Goal: Task Accomplishment & Management: Manage account settings

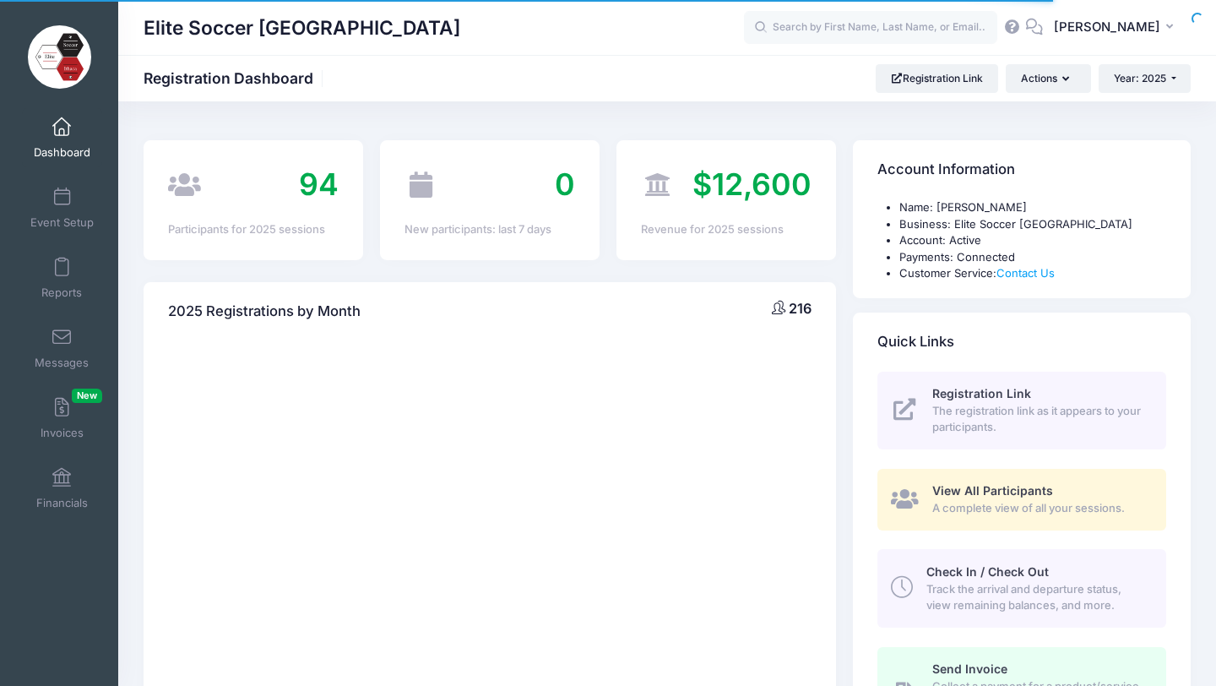
select select
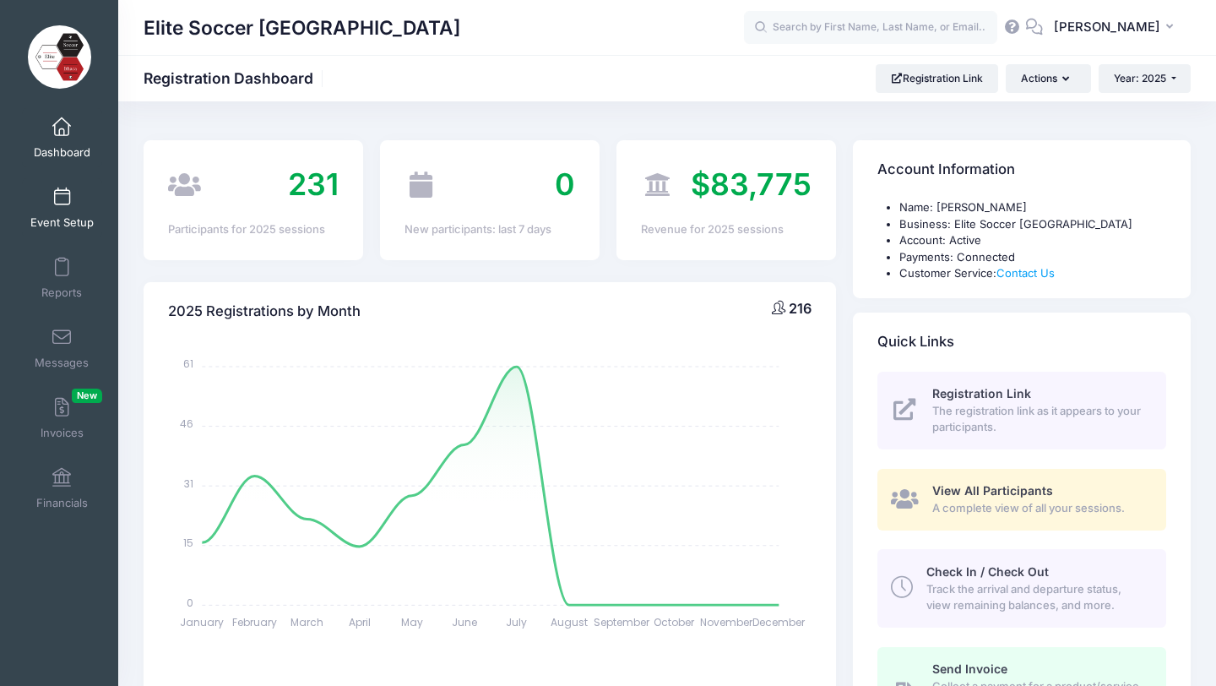
click at [70, 208] on link "Event Setup" at bounding box center [62, 207] width 80 height 59
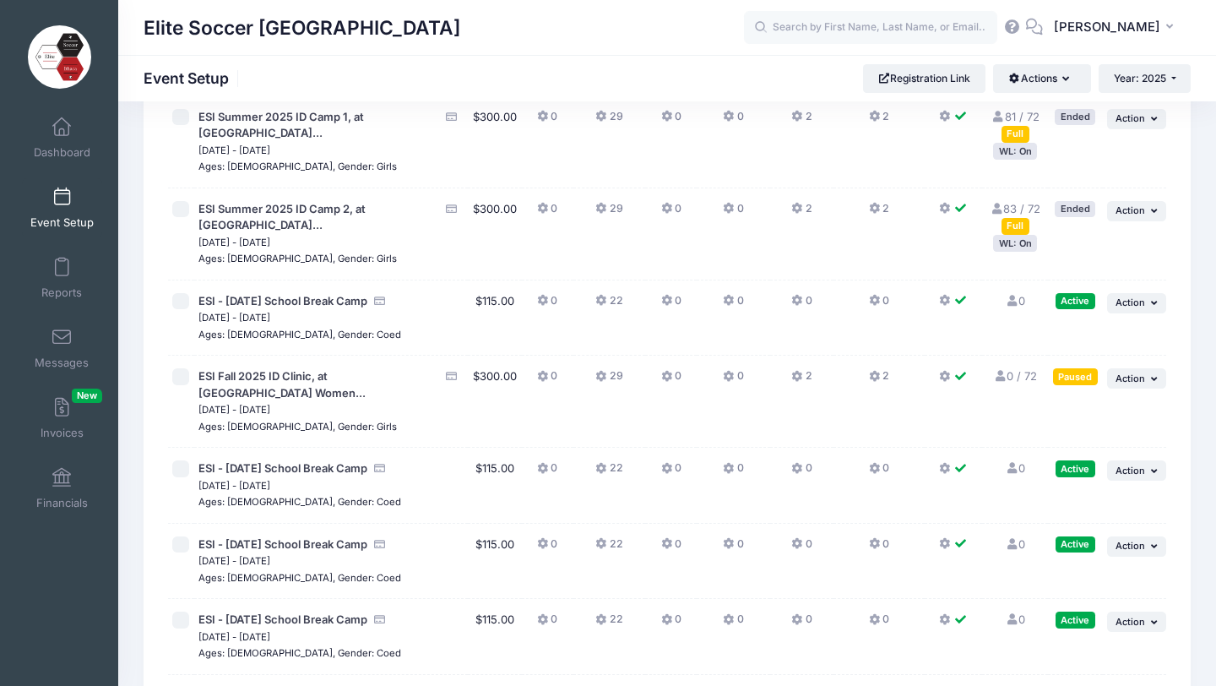
scroll to position [341, 0]
click at [1139, 371] on span "Action" at bounding box center [1131, 377] width 30 height 12
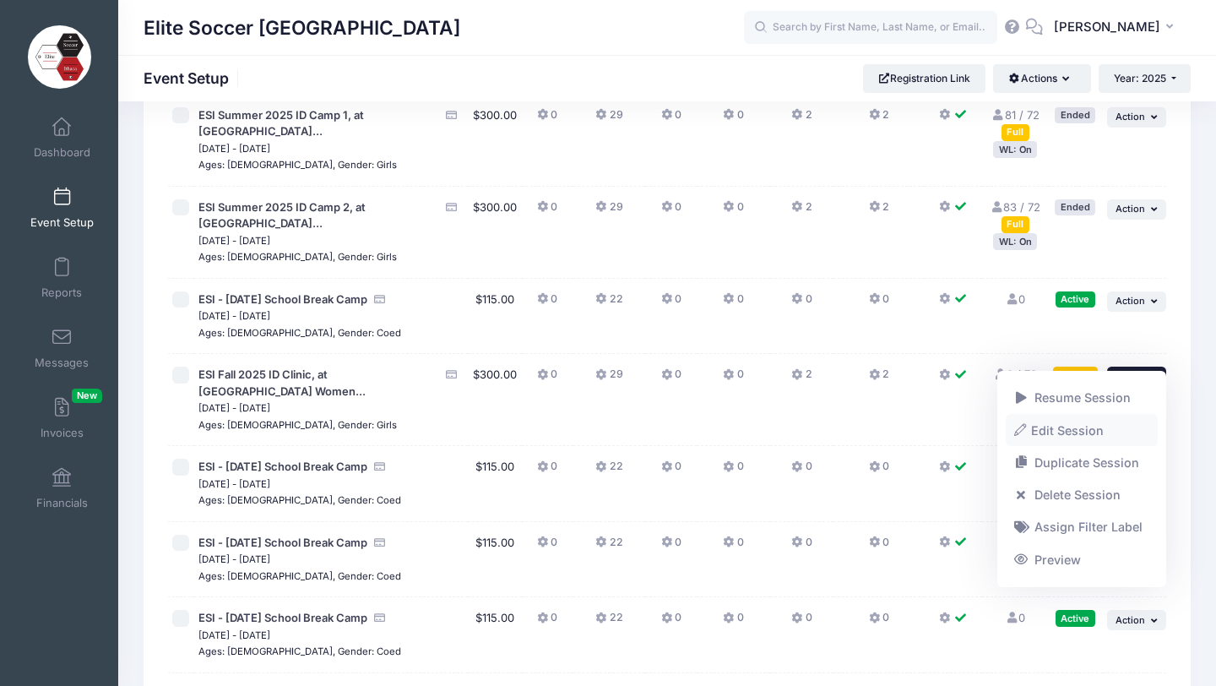
click at [1061, 425] on link "Edit Session" at bounding box center [1082, 430] width 153 height 32
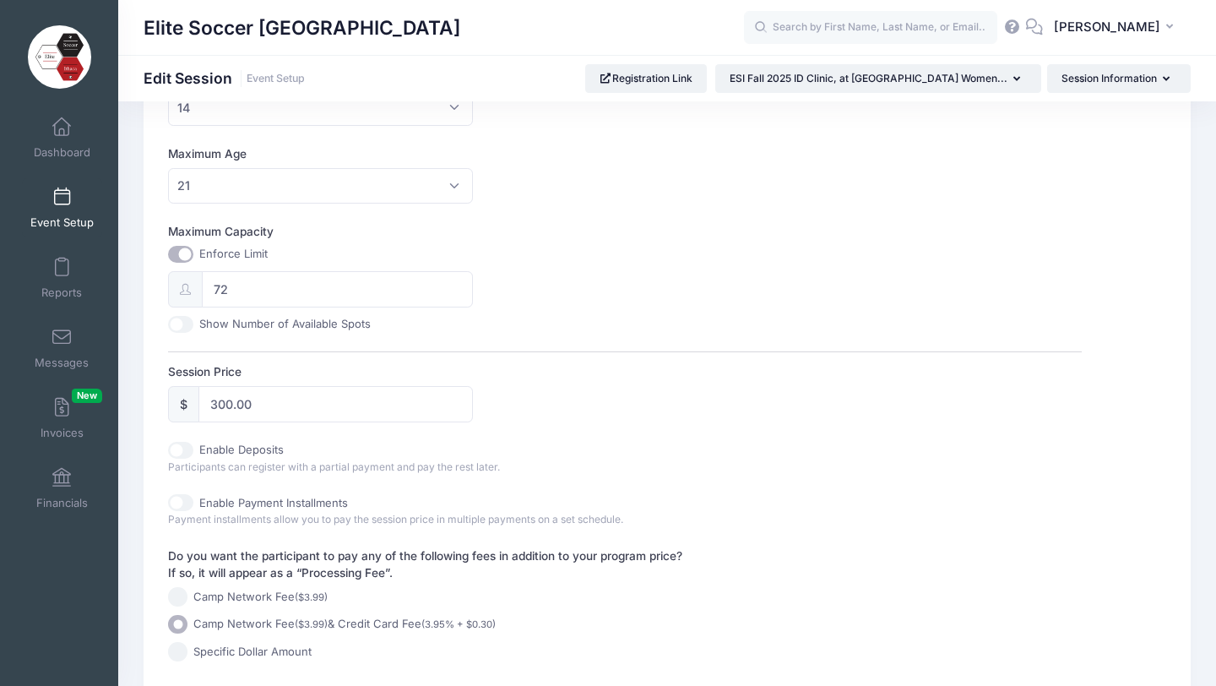
scroll to position [621, 0]
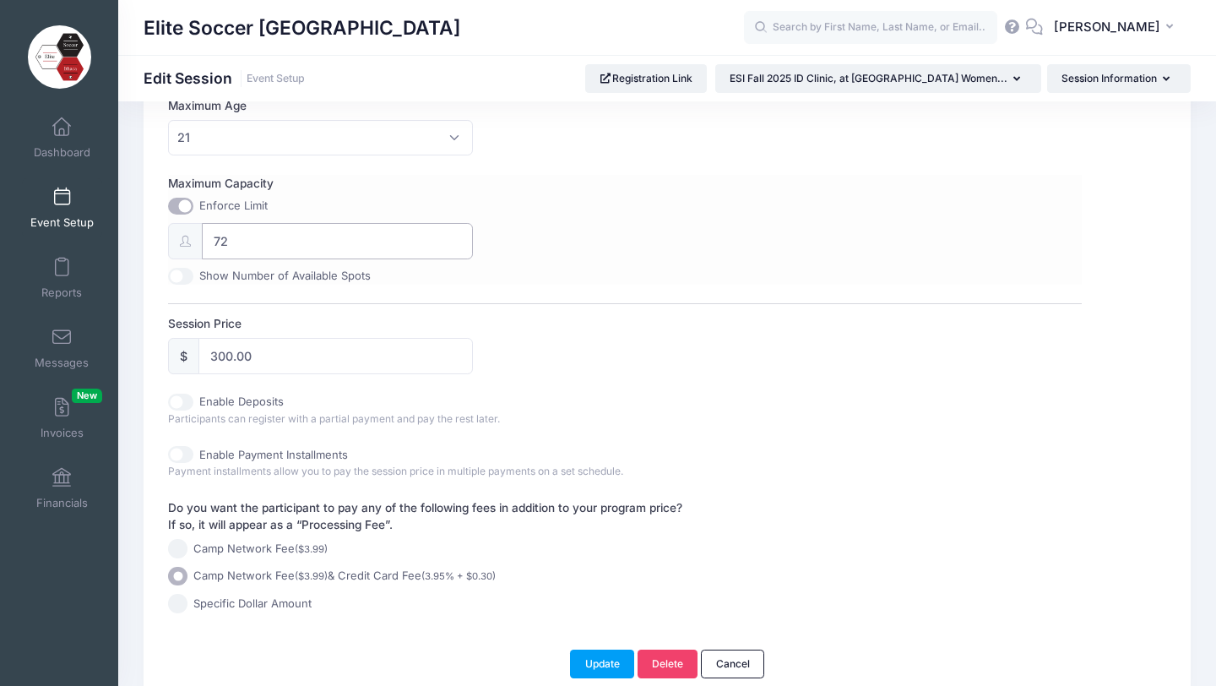
click at [240, 246] on input "72" at bounding box center [337, 241] width 270 height 36
type input "7"
type input "40"
click at [588, 287] on div "Session Name ESI Fall 2025 ID Clinic, at Cornell University Women's Soccer - Ri…" at bounding box center [624, 96] width 913 height 1033
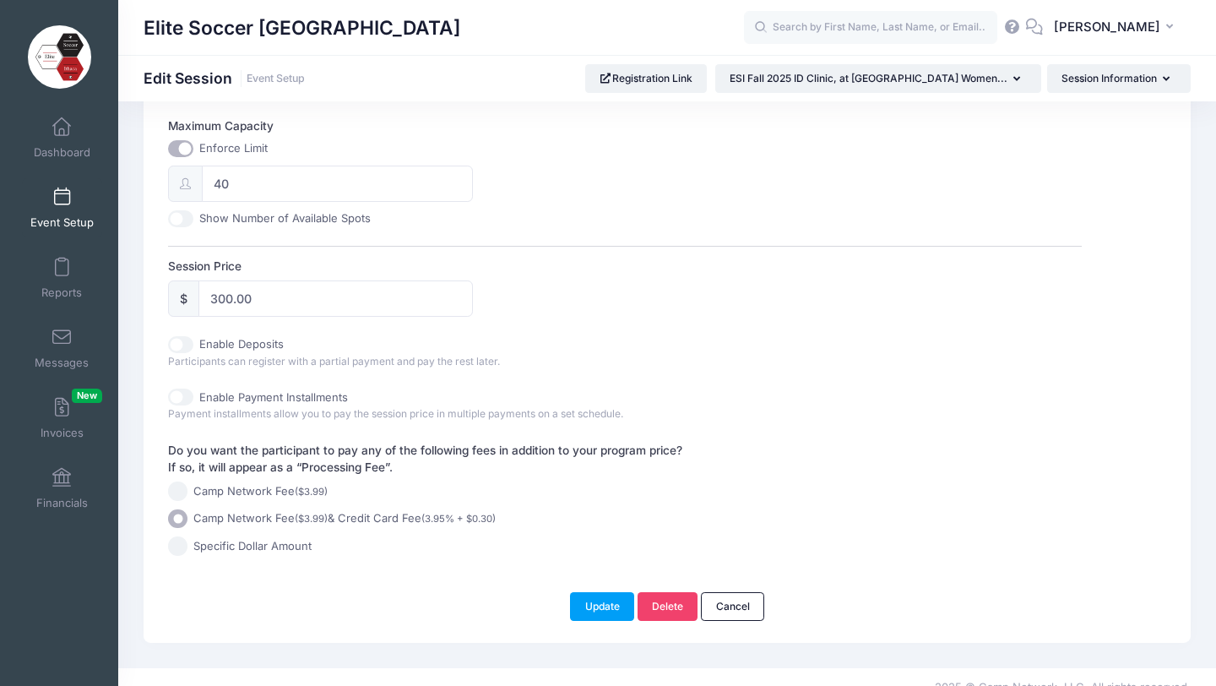
scroll to position [682, 0]
click at [232, 296] on input "300.00" at bounding box center [335, 295] width 274 height 36
type input "250.00"
click at [653, 419] on div "Enable Payment Installments Payment installments allow you to pay the session p…" at bounding box center [624, 402] width 913 height 34
click at [614, 617] on button "Update" at bounding box center [602, 603] width 64 height 29
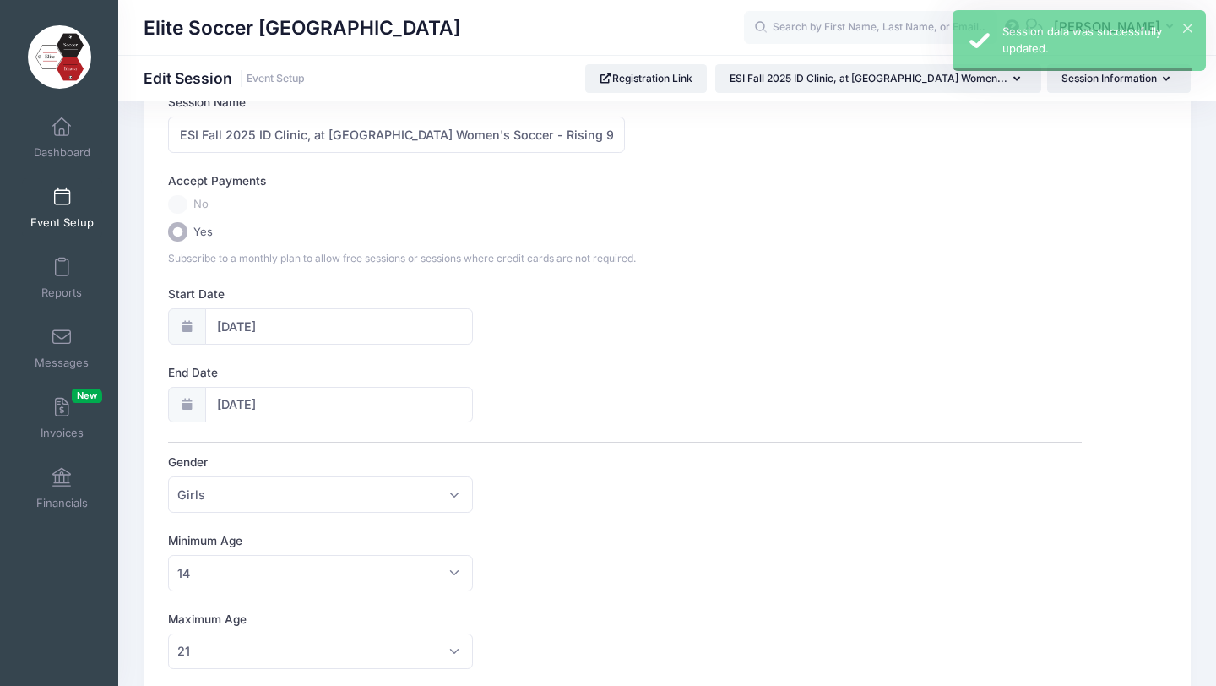
scroll to position [0, 0]
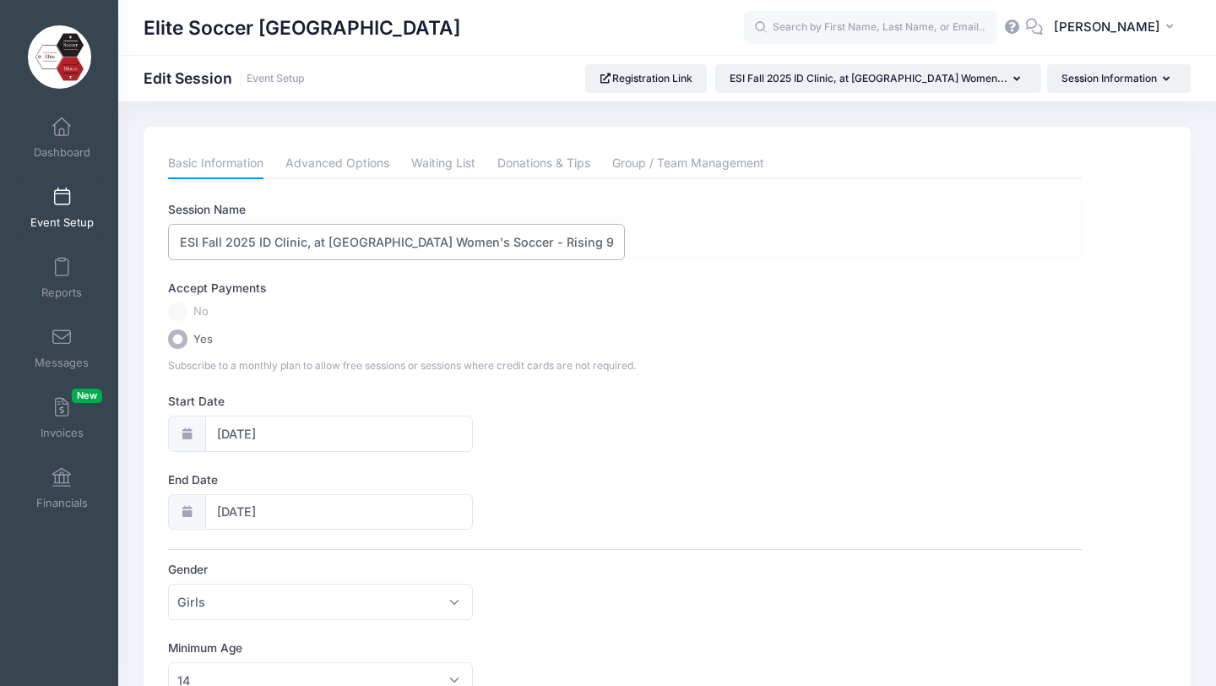
click at [598, 246] on input "ESI Fall 2025 ID Clinic, at Cornell University Women's Soccer - Rising 9th Grad…" at bounding box center [396, 242] width 457 height 36
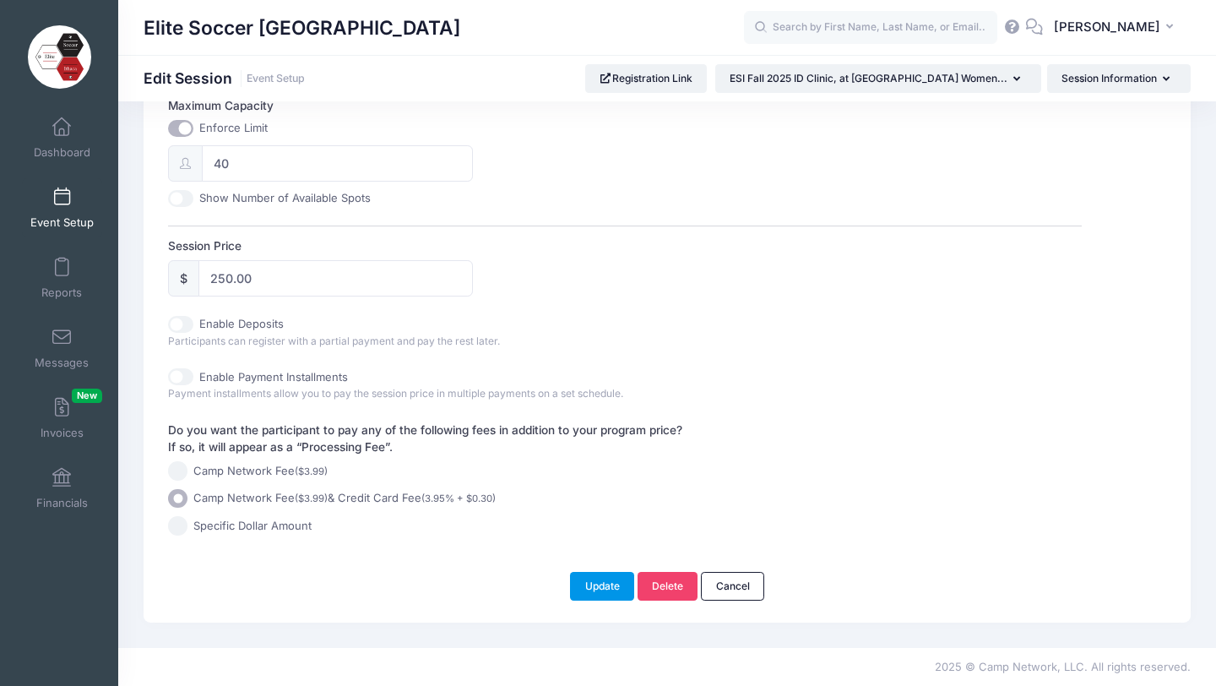
click at [612, 586] on button "Update" at bounding box center [602, 586] width 64 height 29
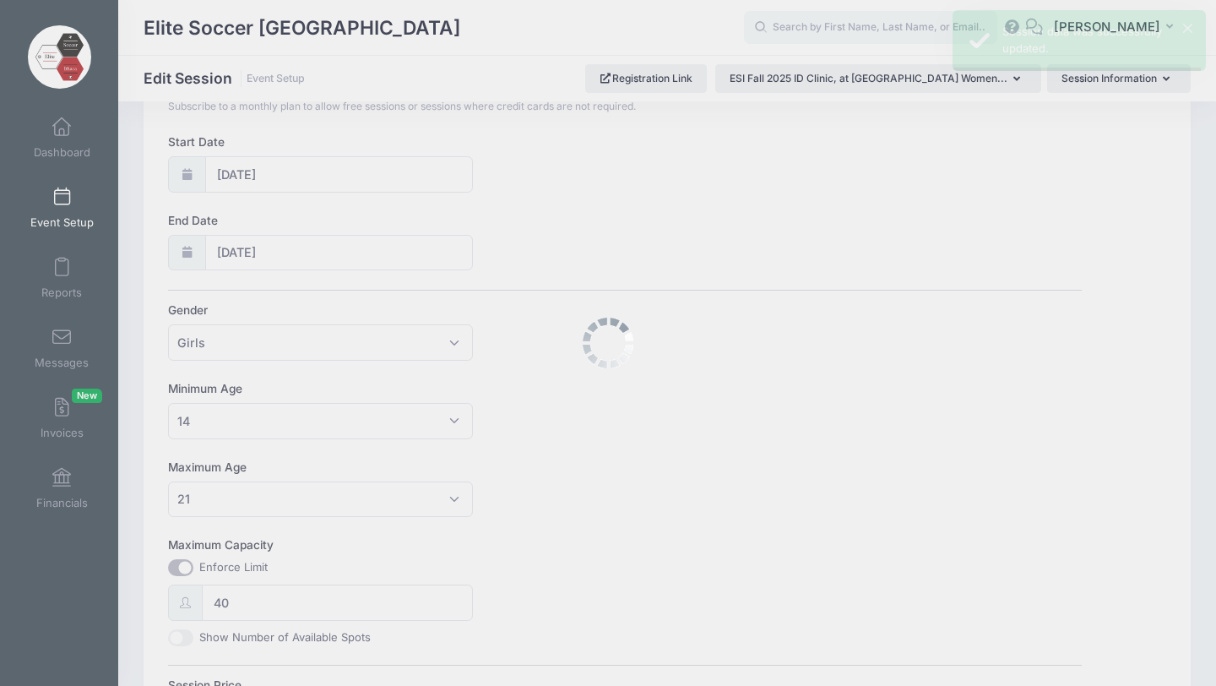
scroll to position [0, 0]
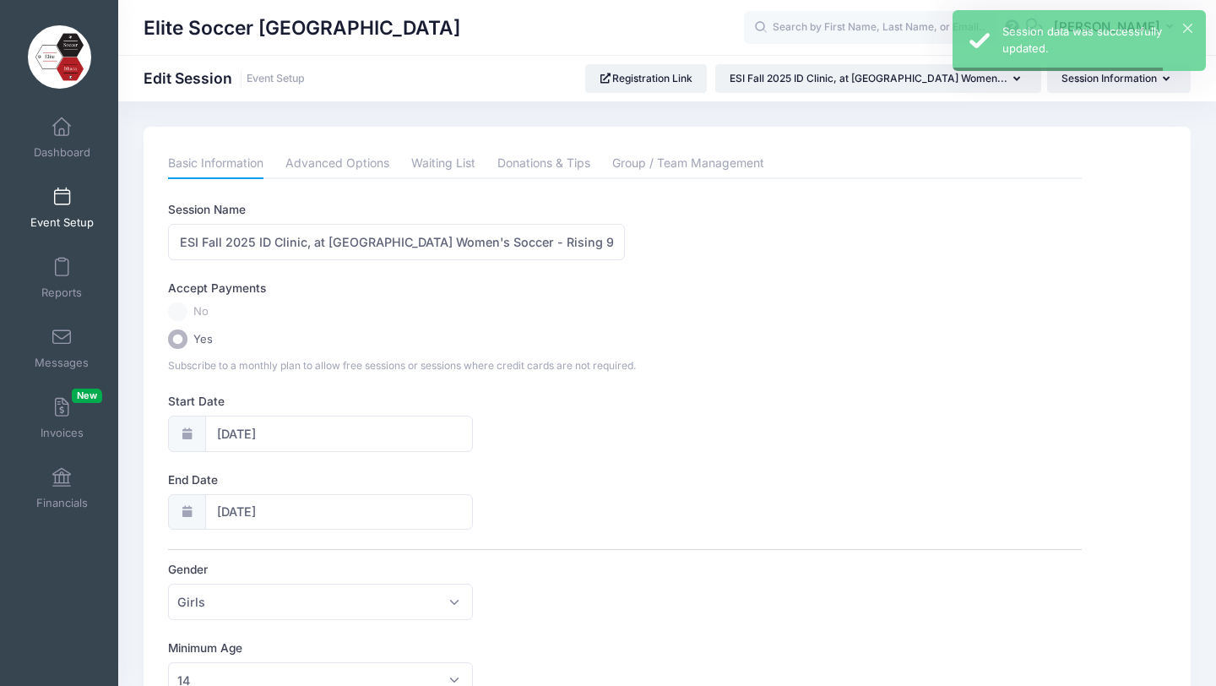
click at [62, 203] on span at bounding box center [62, 197] width 0 height 19
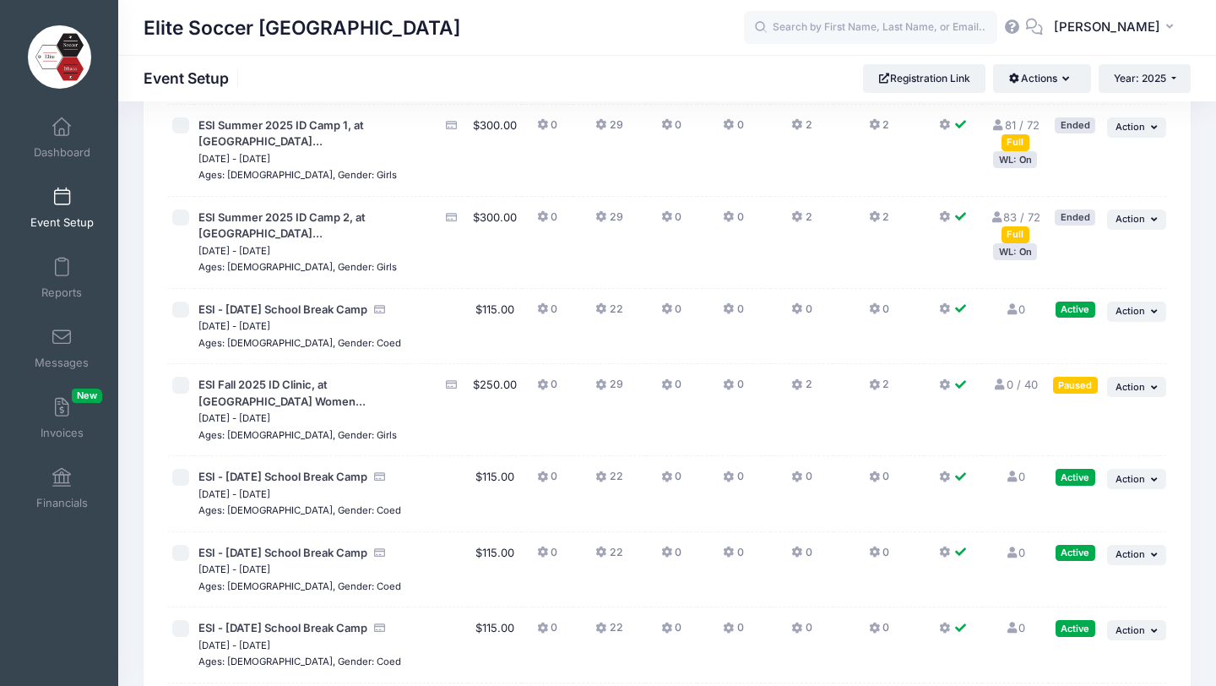
scroll to position [332, 0]
click at [1154, 382] on icon "button" at bounding box center [1156, 386] width 10 height 9
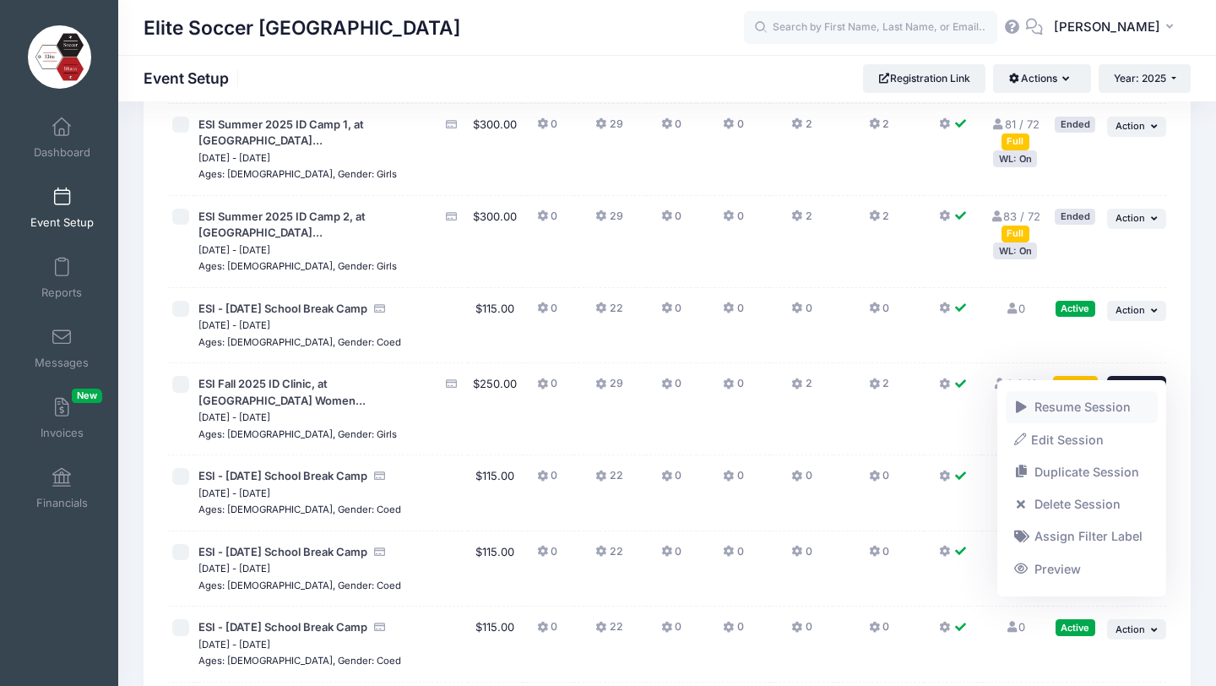
click at [1089, 406] on link "Resume Session" at bounding box center [1082, 407] width 153 height 32
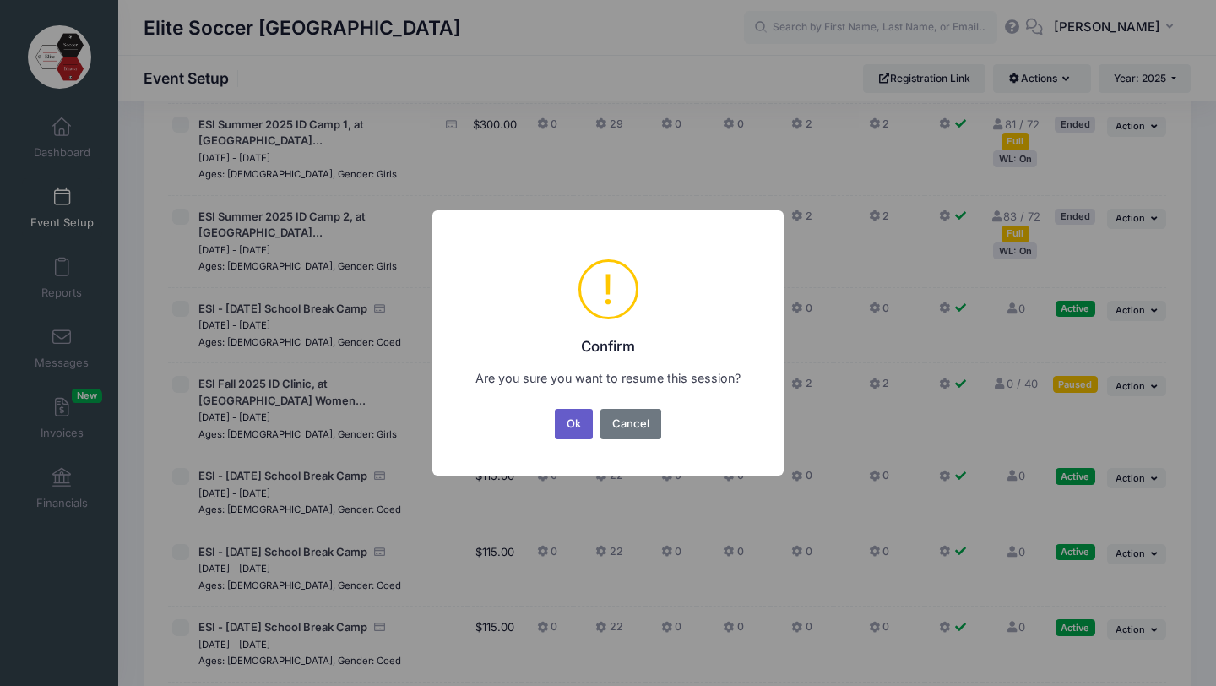
click at [576, 423] on button "Ok" at bounding box center [574, 424] width 39 height 30
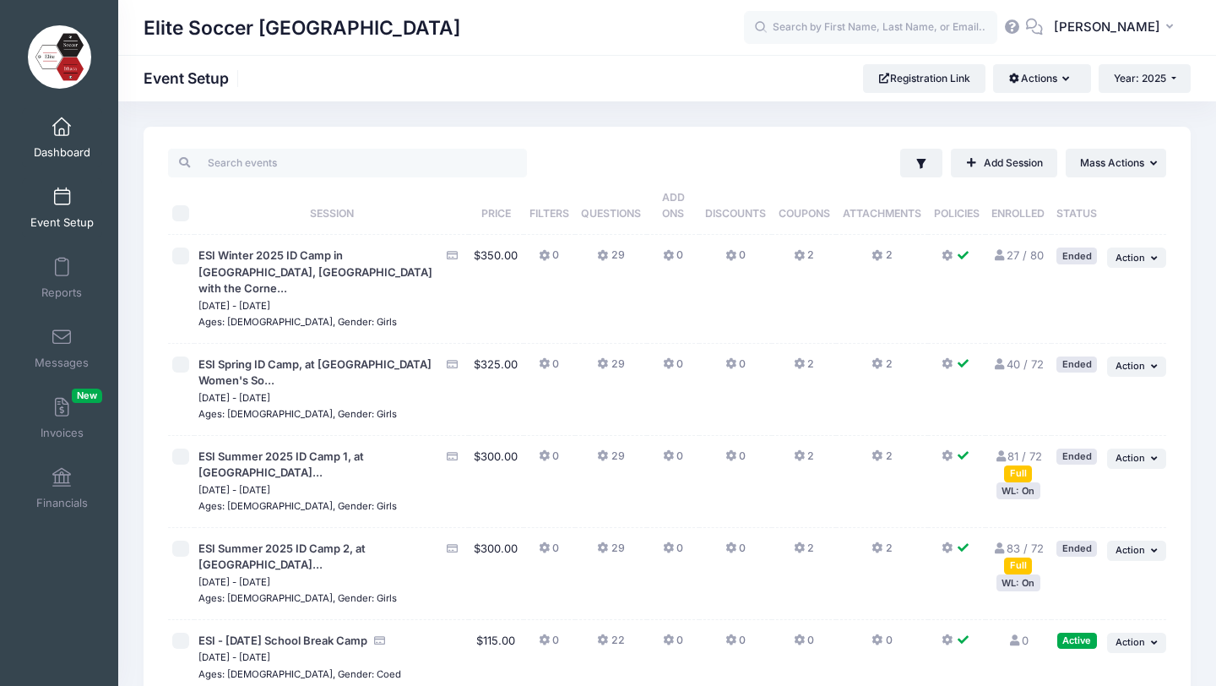
click at [62, 130] on span at bounding box center [62, 127] width 0 height 19
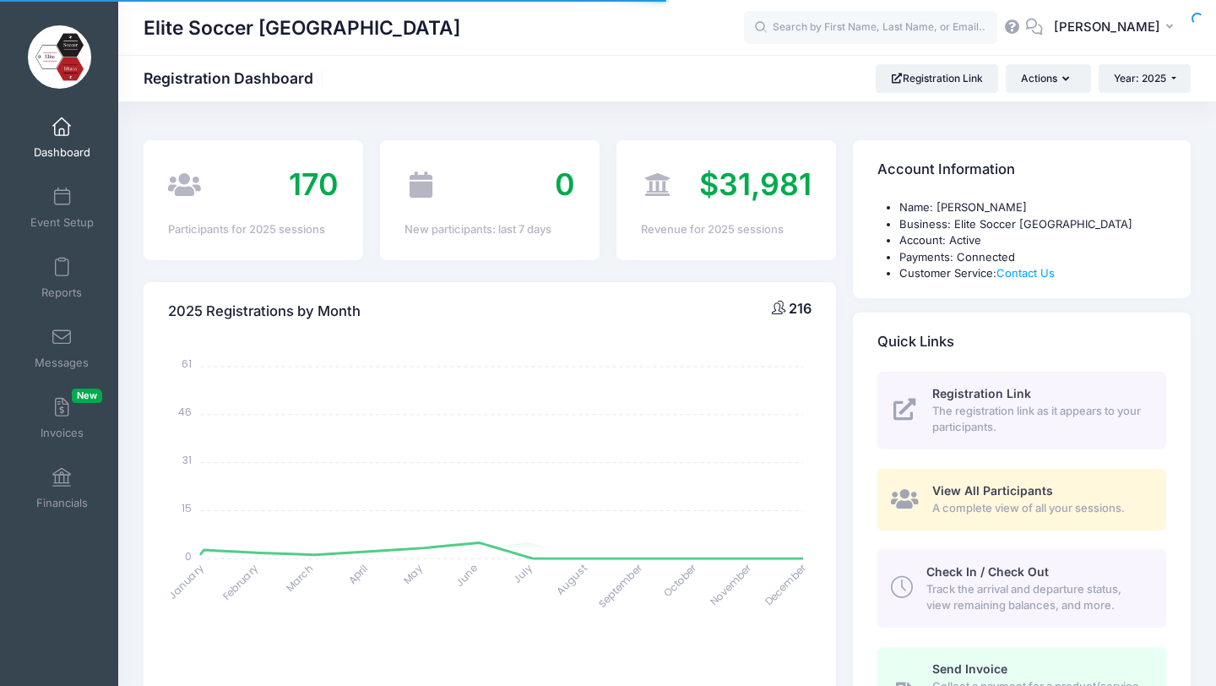
select select
